Goal: Find contact information: Find contact information

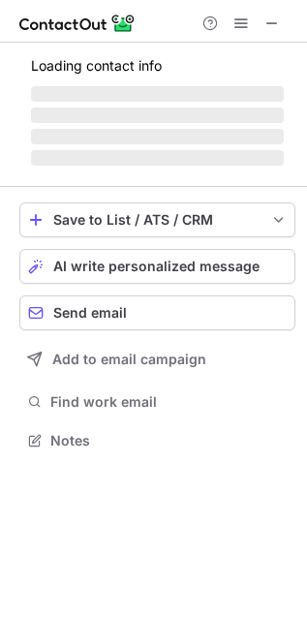
scroll to position [470, 307]
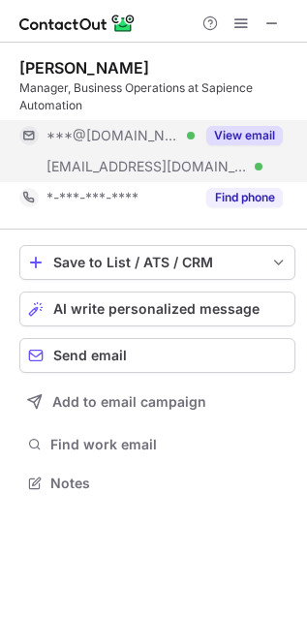
click at [238, 127] on button "View email" at bounding box center [244, 135] width 77 height 19
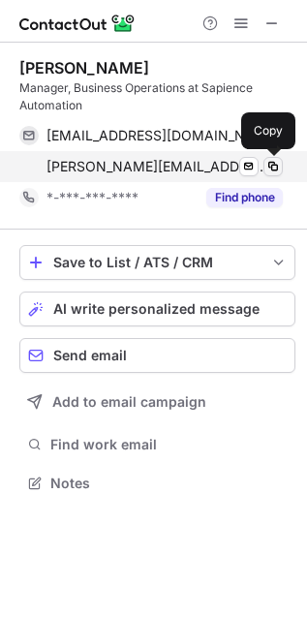
click at [274, 167] on span at bounding box center [272, 166] width 15 height 15
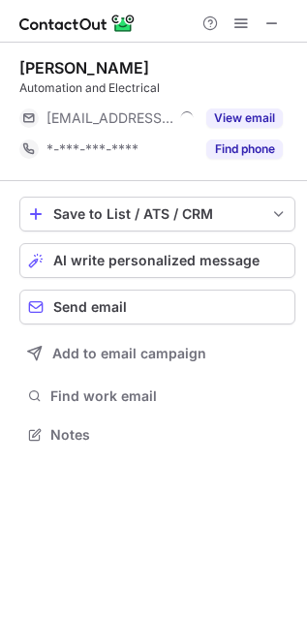
scroll to position [421, 307]
click at [268, 19] on span at bounding box center [271, 22] width 15 height 15
